Goal: Information Seeking & Learning: Learn about a topic

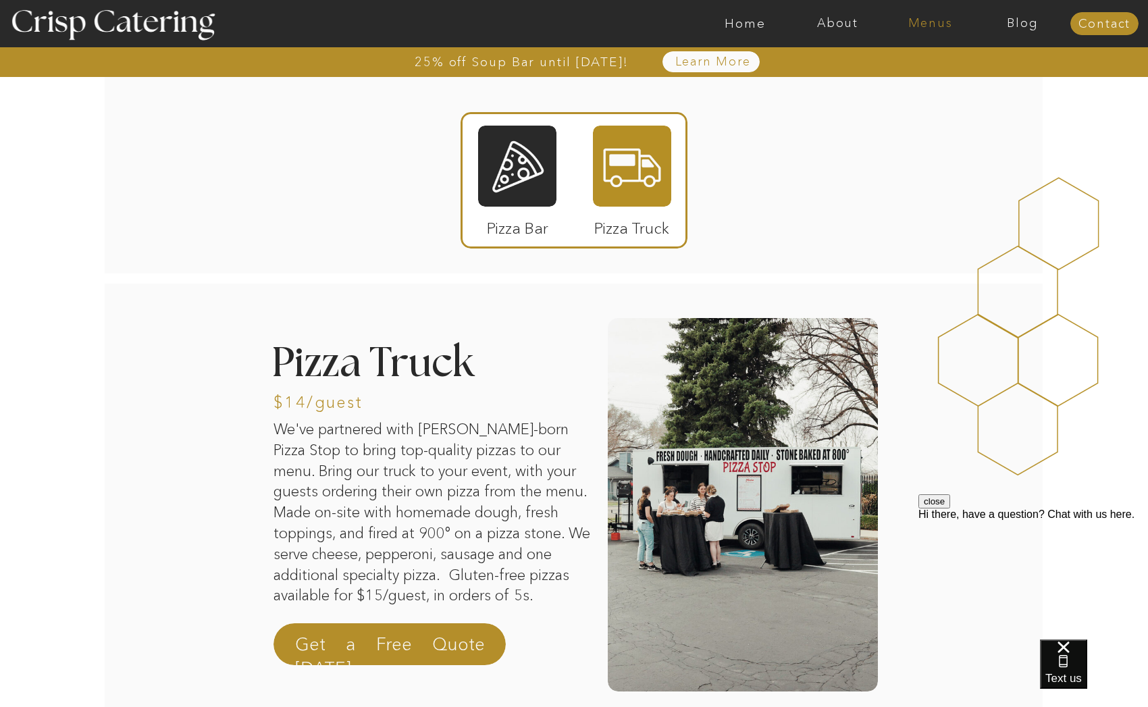
click at [944, 26] on nav "Menus" at bounding box center [930, 24] width 93 height 14
click at [947, 59] on nav "Summer (Mar-Aug)" at bounding box center [934, 61] width 121 height 13
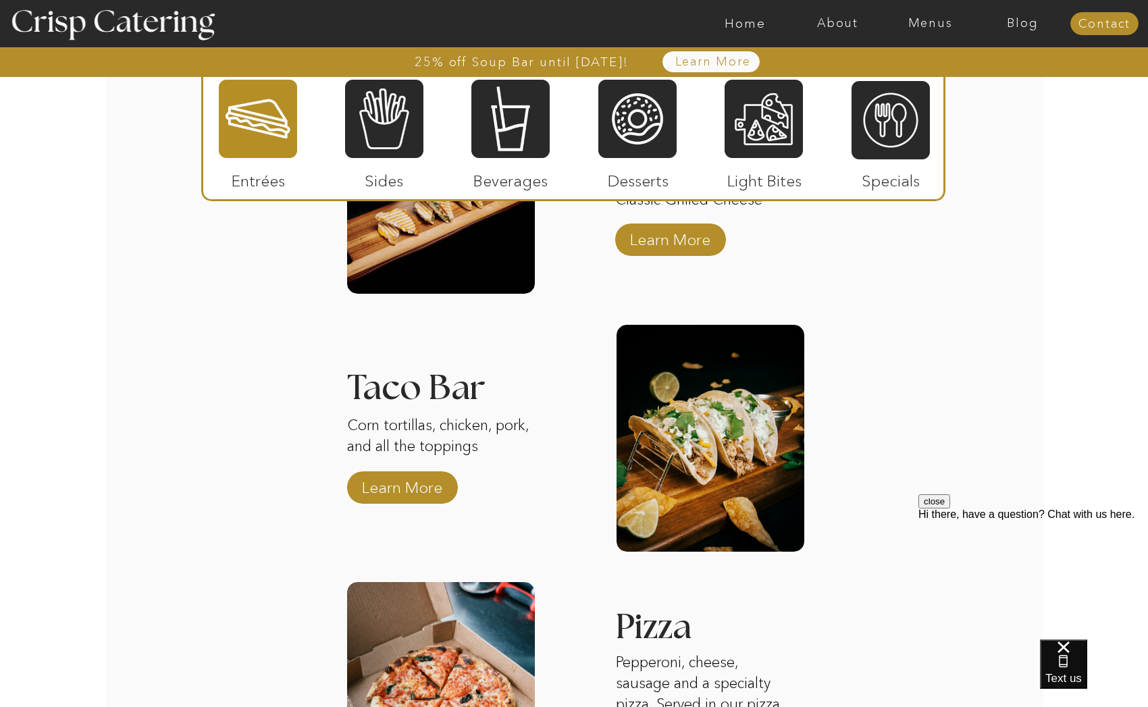
scroll to position [1497, 0]
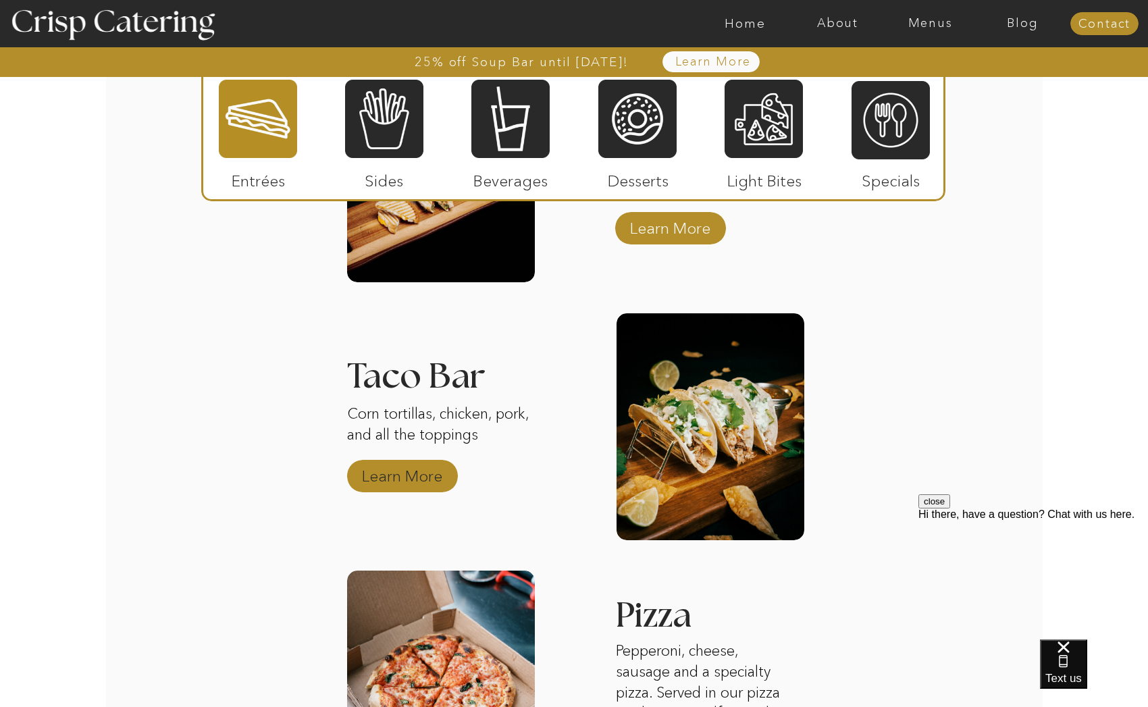
click at [395, 467] on p "Learn More" at bounding box center [402, 472] width 90 height 39
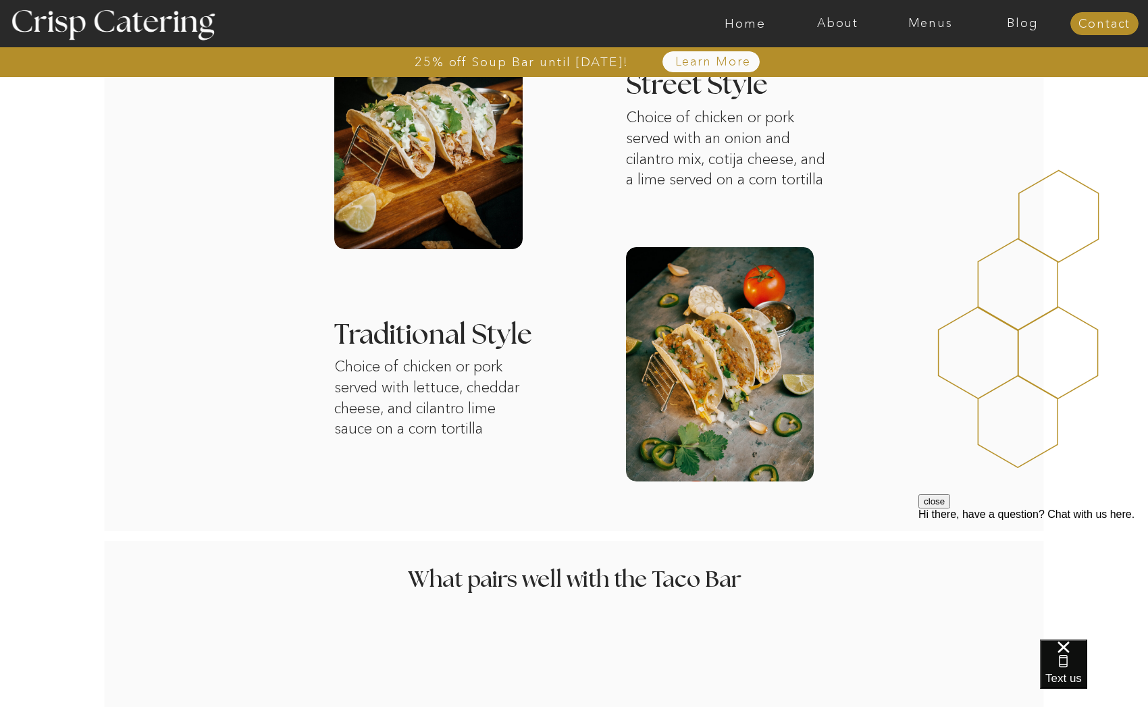
scroll to position [495, 0]
